Goal: Task Accomplishment & Management: Manage account settings

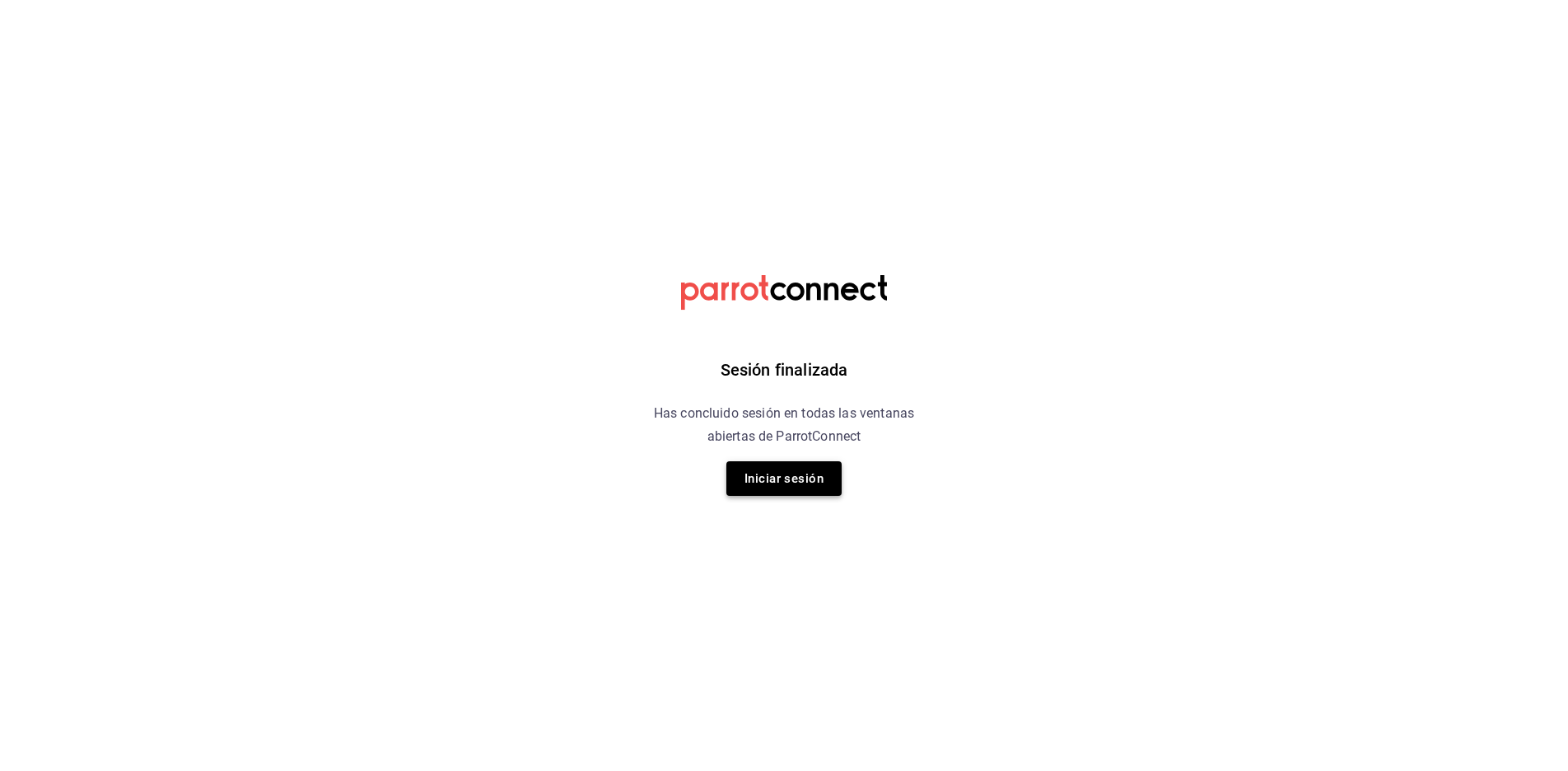
click at [738, 476] on button "Iniciar sesión" at bounding box center [784, 479] width 115 height 35
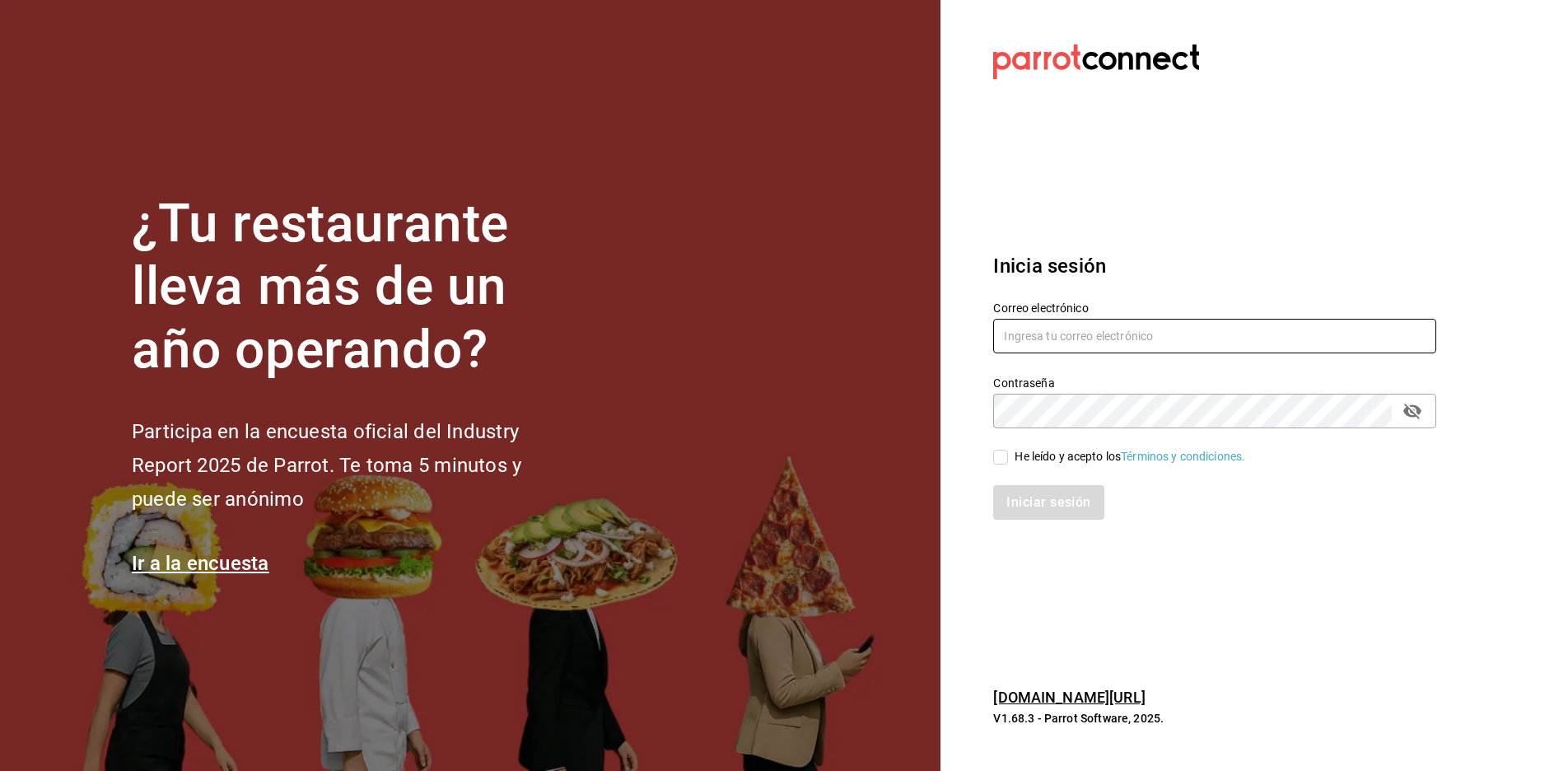
type input "[EMAIL_ADDRESS][DOMAIN_NAME]"
click at [995, 451] on input "He leído y acepto los Términos y condiciones." at bounding box center [1000, 456] width 14 height 14
checkbox input "true"
click at [1025, 507] on button "Iniciar sesión" at bounding box center [1049, 502] width 112 height 35
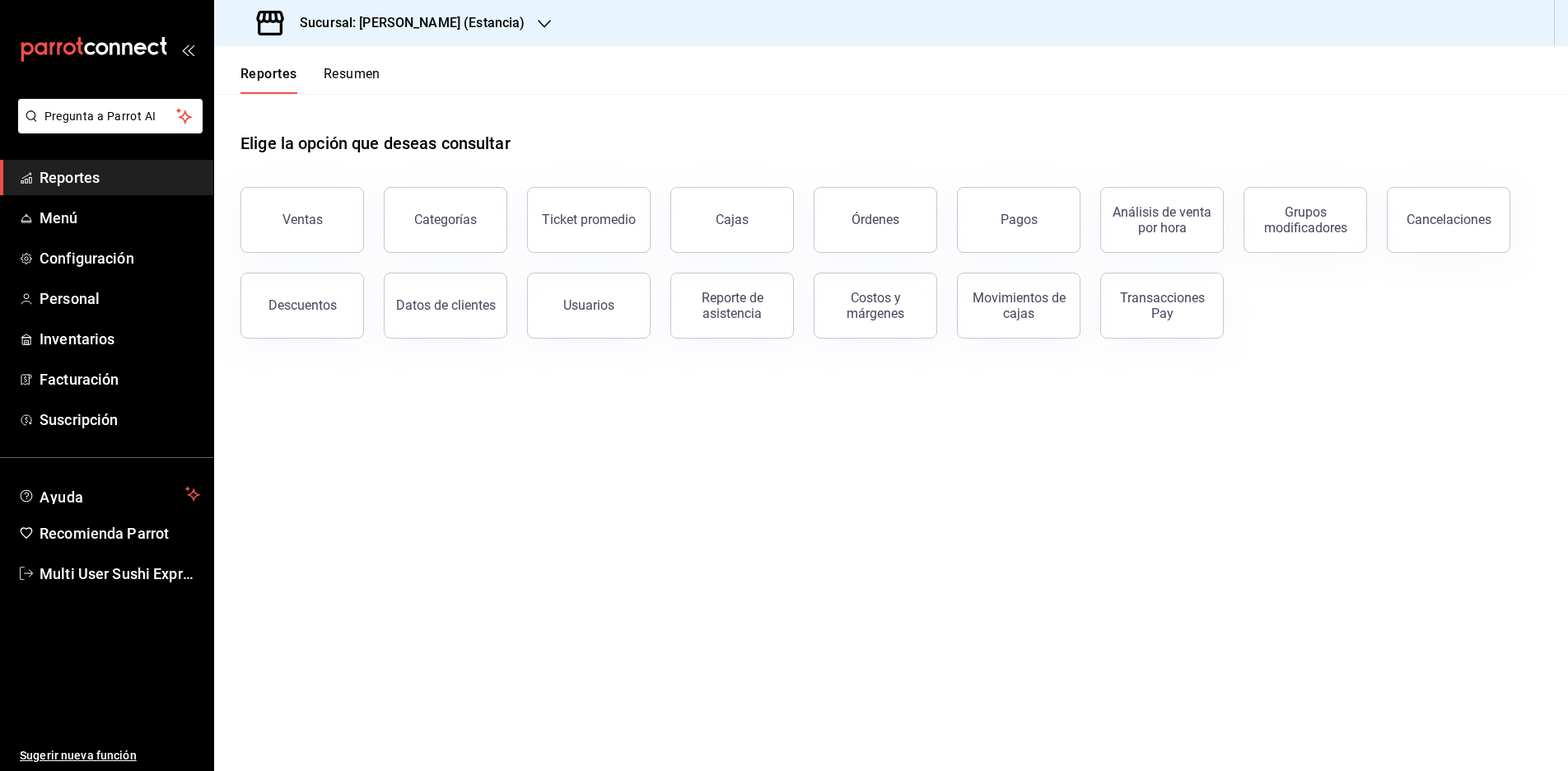
click at [345, 74] on button "Resumen" at bounding box center [352, 80] width 57 height 28
